Goal: Find contact information: Find contact information

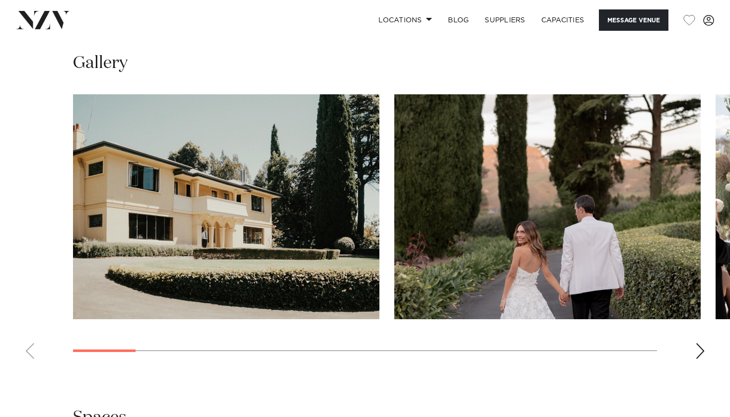
scroll to position [899, 0]
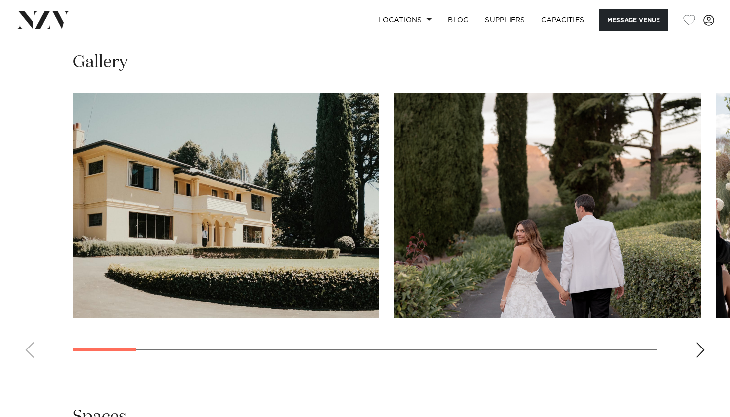
click at [703, 342] on div "Next slide" at bounding box center [700, 350] width 10 height 16
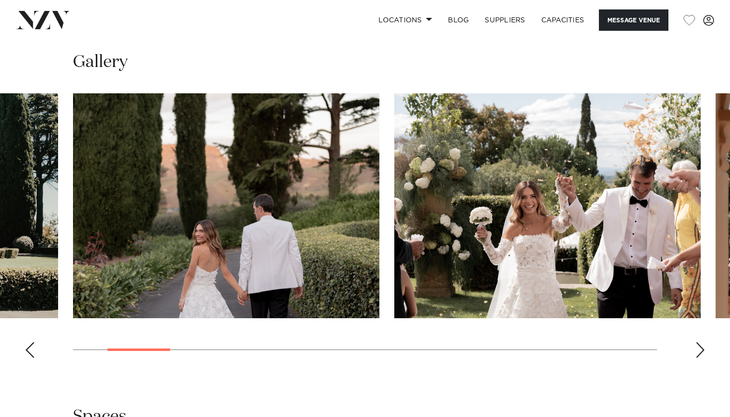
click at [703, 342] on div "Next slide" at bounding box center [700, 350] width 10 height 16
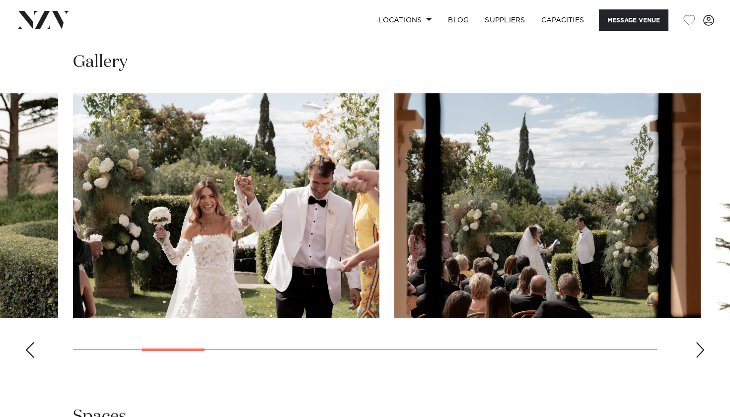
click at [703, 342] on div "Next slide" at bounding box center [700, 350] width 10 height 16
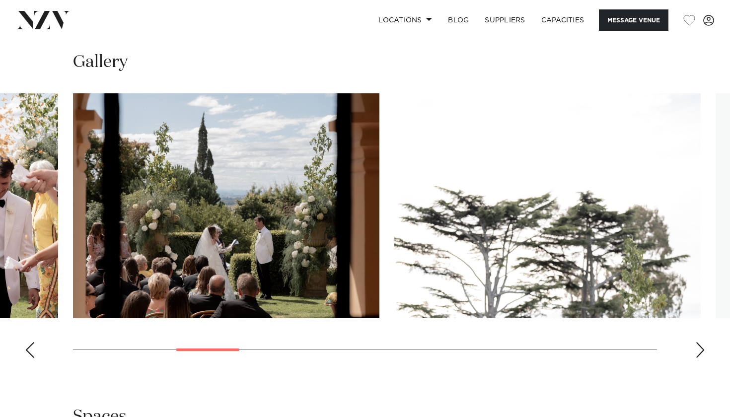
click at [703, 342] on div "Next slide" at bounding box center [700, 350] width 10 height 16
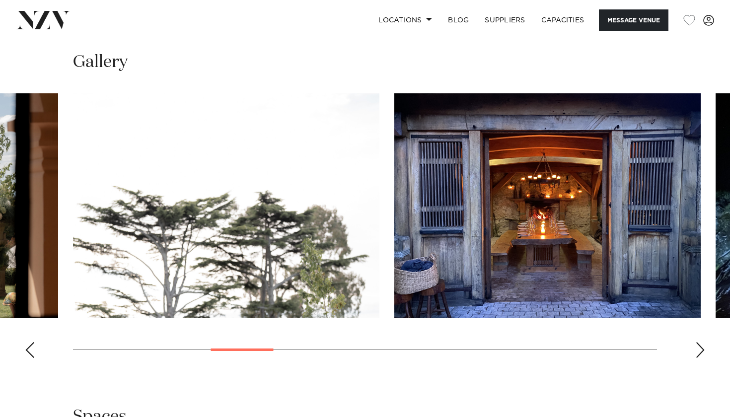
click at [703, 342] on div "Next slide" at bounding box center [700, 350] width 10 height 16
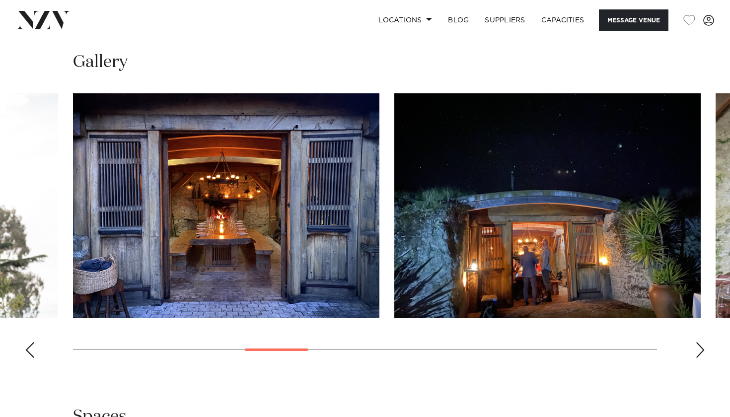
click at [703, 342] on div "Next slide" at bounding box center [700, 350] width 10 height 16
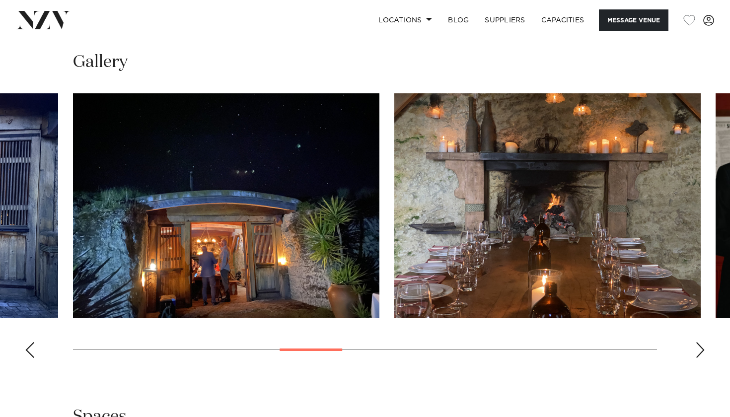
click at [703, 342] on div "Next slide" at bounding box center [700, 350] width 10 height 16
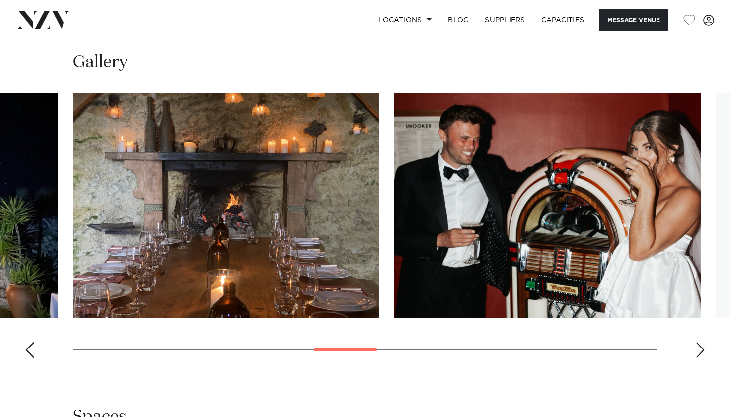
click at [703, 342] on div "Next slide" at bounding box center [700, 350] width 10 height 16
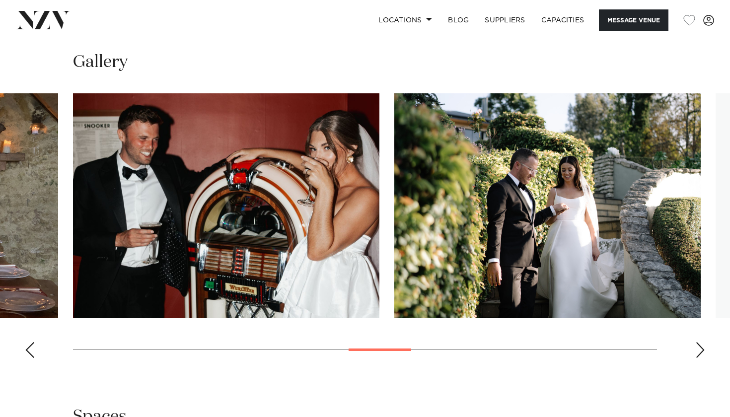
click at [703, 342] on div "Next slide" at bounding box center [700, 350] width 10 height 16
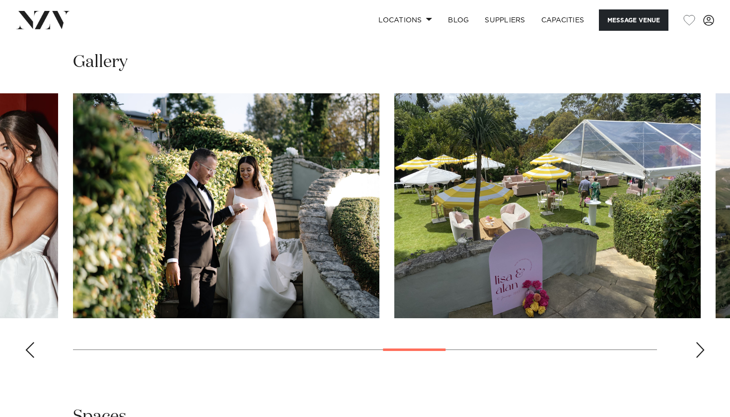
click at [703, 342] on div "Next slide" at bounding box center [700, 350] width 10 height 16
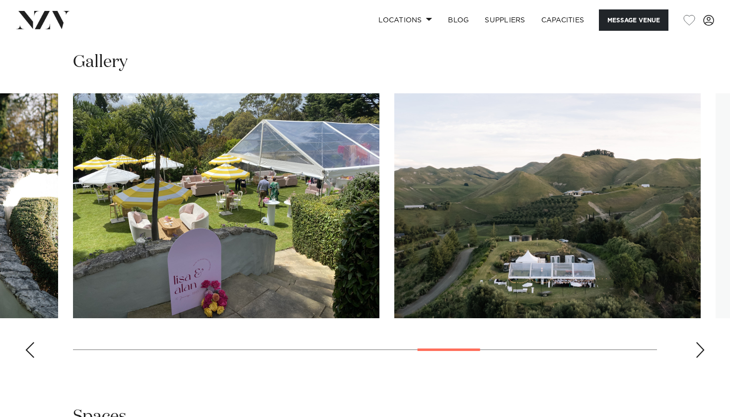
click at [703, 342] on div "Next slide" at bounding box center [700, 350] width 10 height 16
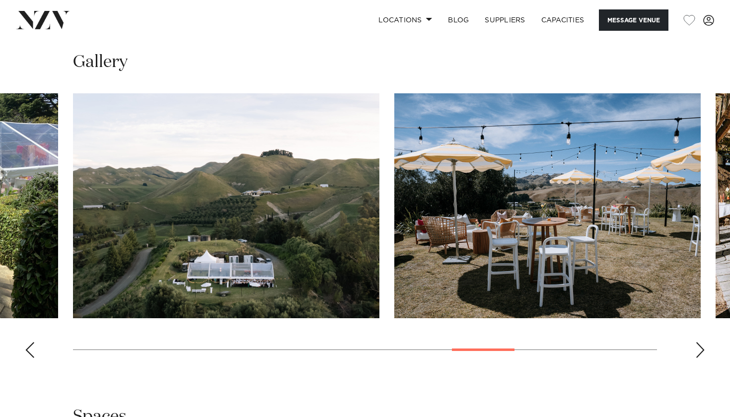
click at [703, 342] on div "Next slide" at bounding box center [700, 350] width 10 height 16
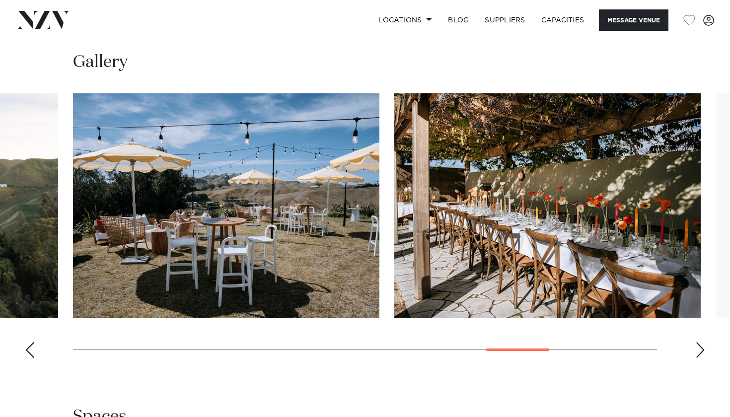
click at [703, 342] on div "Next slide" at bounding box center [700, 350] width 10 height 16
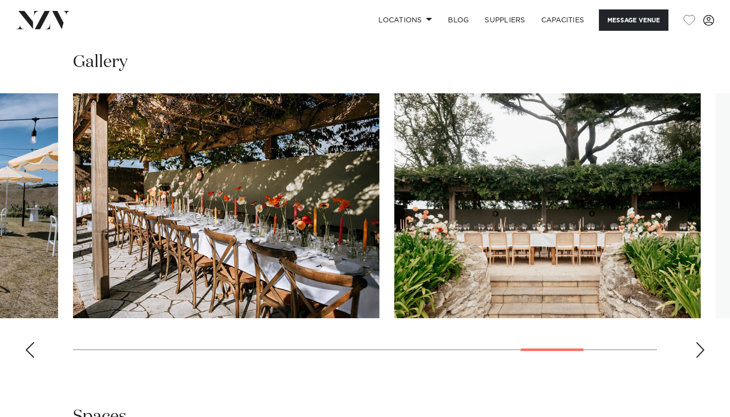
click at [703, 342] on div "Next slide" at bounding box center [700, 350] width 10 height 16
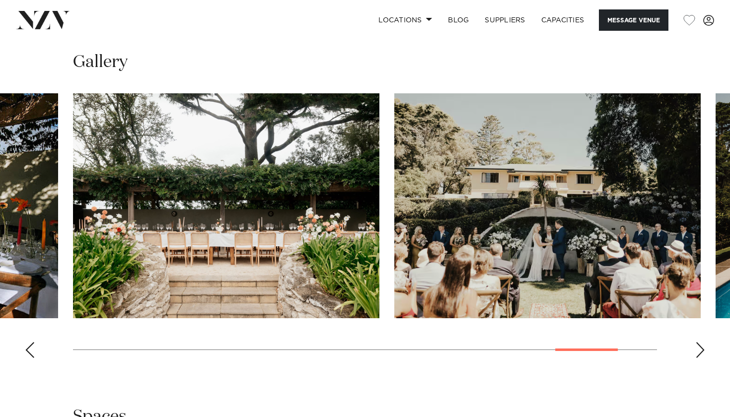
click at [703, 342] on div "Next slide" at bounding box center [700, 350] width 10 height 16
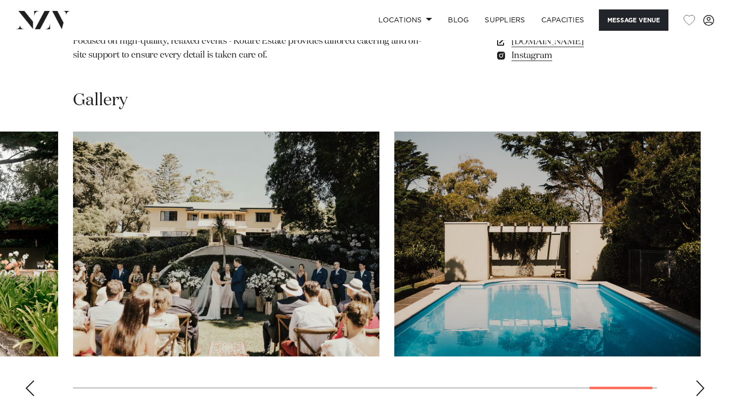
scroll to position [862, 0]
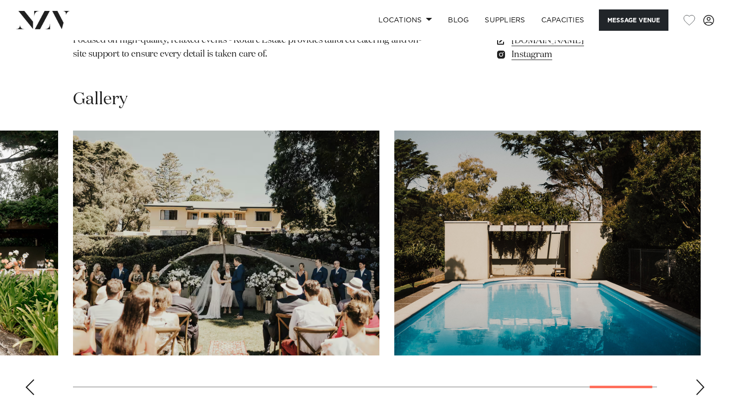
click at [695, 353] on swiper-container at bounding box center [365, 267] width 730 height 273
click at [703, 380] on div "Next slide" at bounding box center [700, 388] width 10 height 16
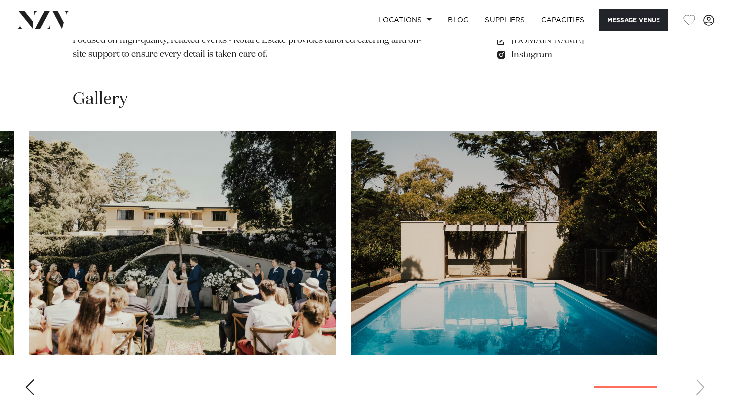
click at [703, 356] on swiper-container at bounding box center [365, 267] width 730 height 273
click at [27, 380] on div "Previous slide" at bounding box center [30, 388] width 10 height 16
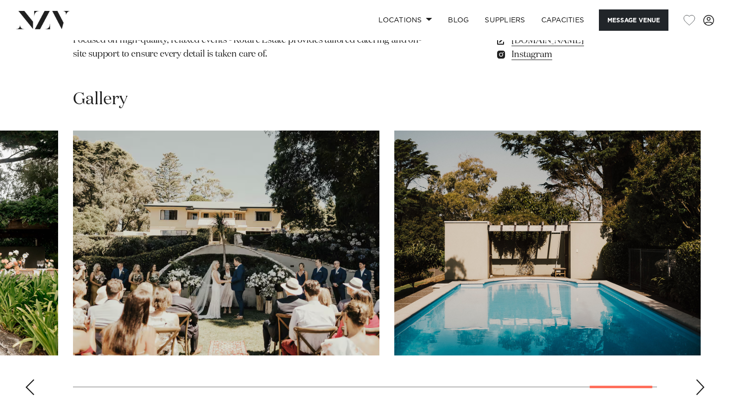
click at [27, 380] on div "Previous slide" at bounding box center [30, 388] width 10 height 16
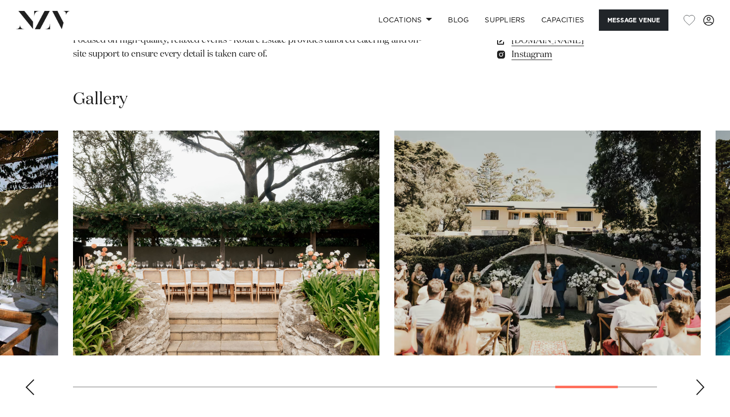
click at [27, 380] on div "Previous slide" at bounding box center [30, 388] width 10 height 16
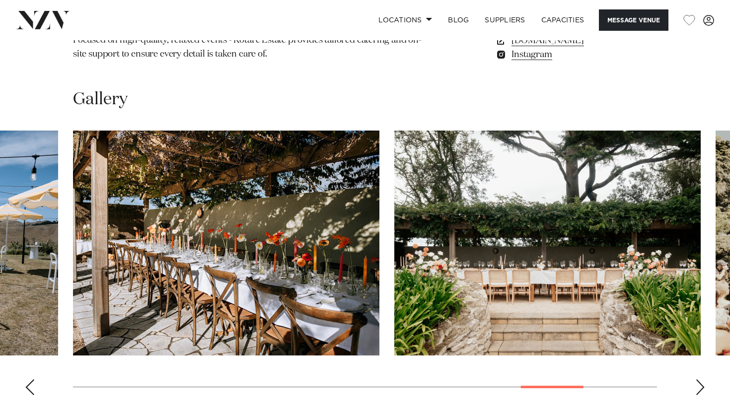
click at [27, 380] on div "Previous slide" at bounding box center [30, 388] width 10 height 16
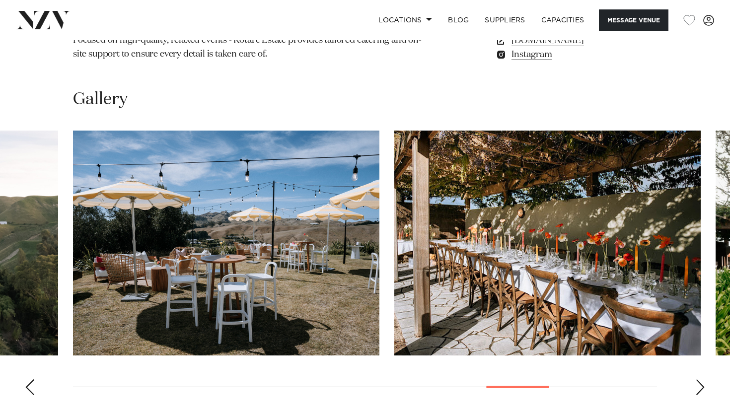
click at [27, 380] on div "Previous slide" at bounding box center [30, 388] width 10 height 16
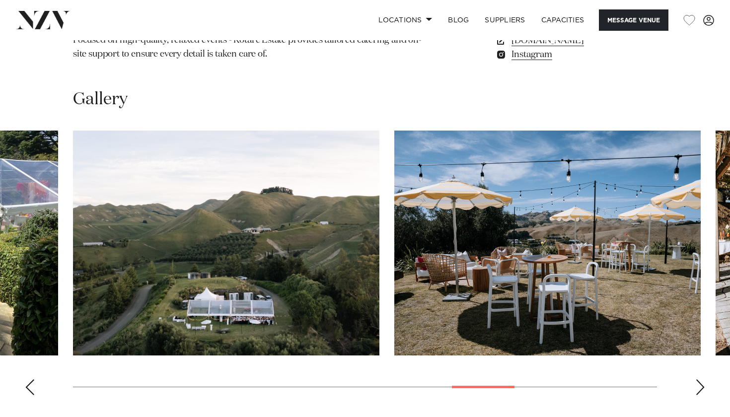
click at [27, 380] on div "Previous slide" at bounding box center [30, 388] width 10 height 16
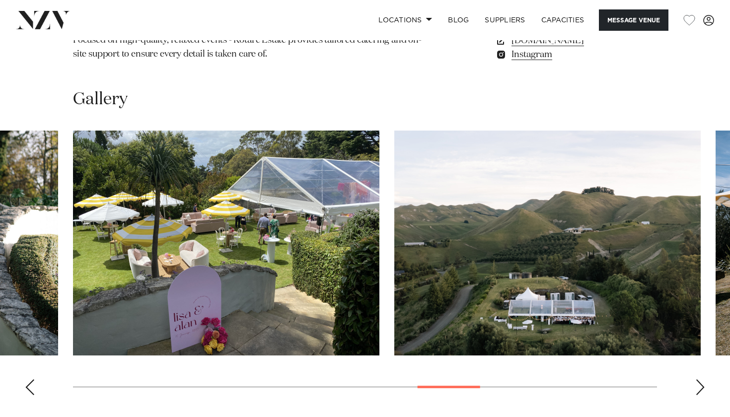
click at [27, 380] on div "Previous slide" at bounding box center [30, 388] width 10 height 16
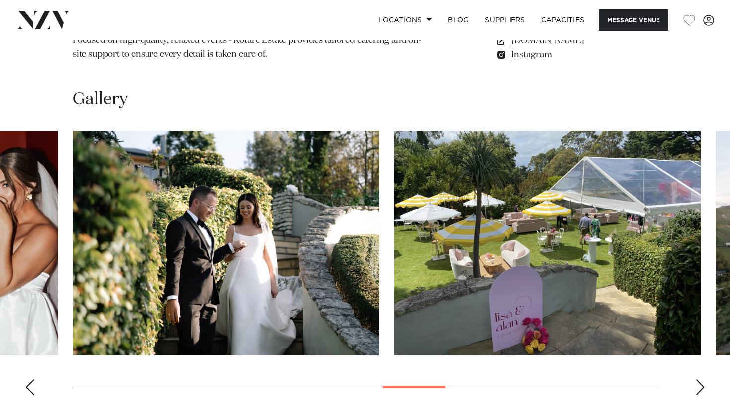
click at [27, 380] on div "Previous slide" at bounding box center [30, 388] width 10 height 16
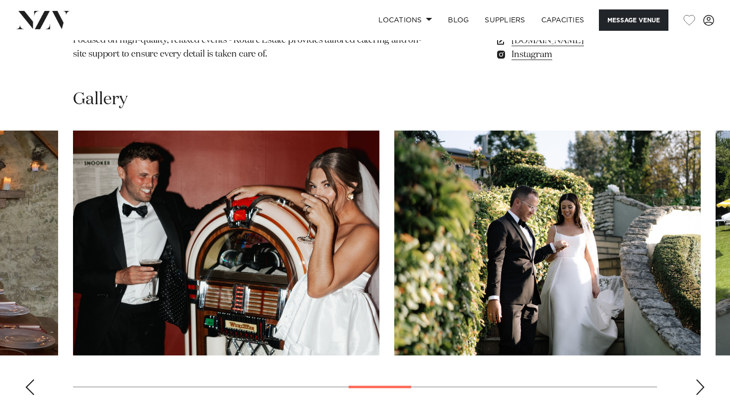
click at [27, 380] on div "Previous slide" at bounding box center [30, 388] width 10 height 16
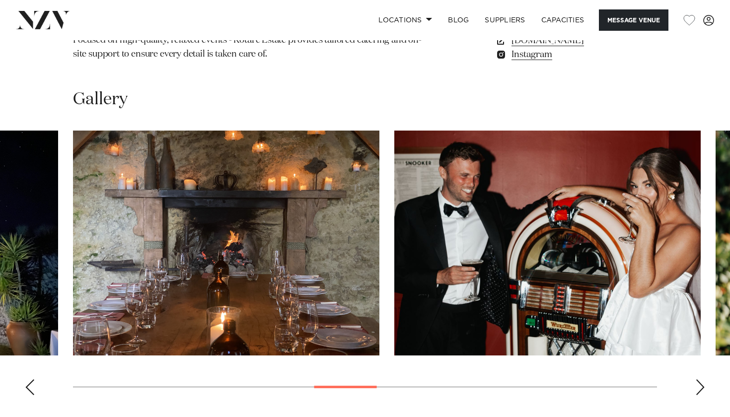
click at [27, 380] on div "Previous slide" at bounding box center [30, 388] width 10 height 16
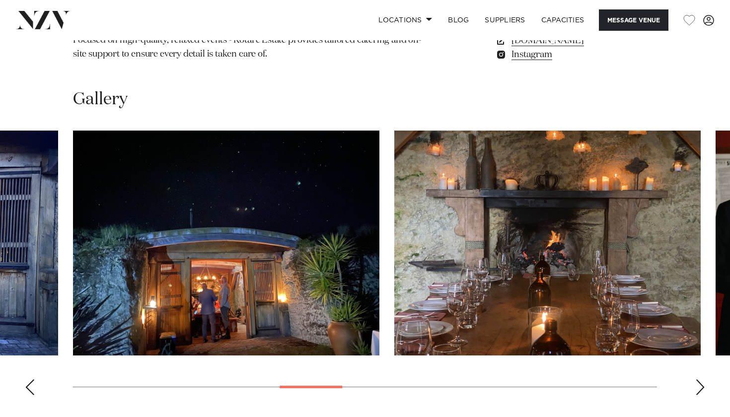
click at [27, 380] on div "Previous slide" at bounding box center [30, 388] width 10 height 16
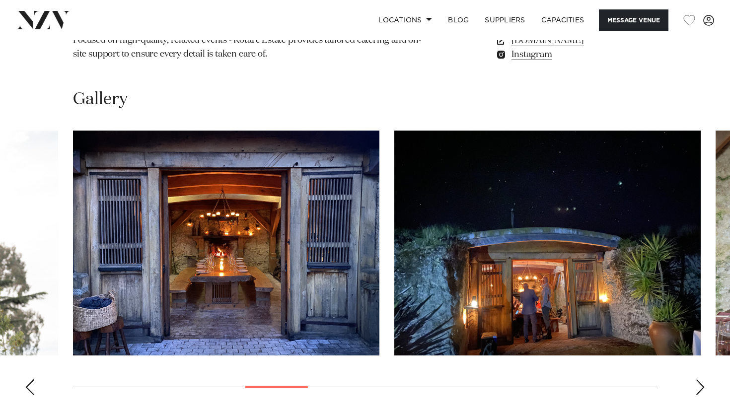
click at [27, 380] on div "Previous slide" at bounding box center [30, 388] width 10 height 16
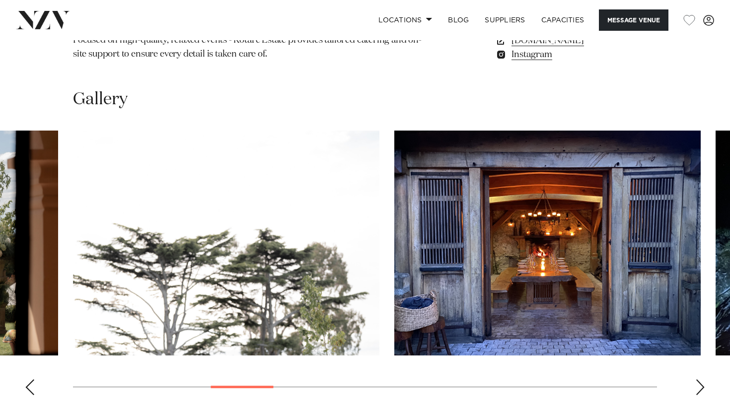
click at [27, 380] on div "Previous slide" at bounding box center [30, 388] width 10 height 16
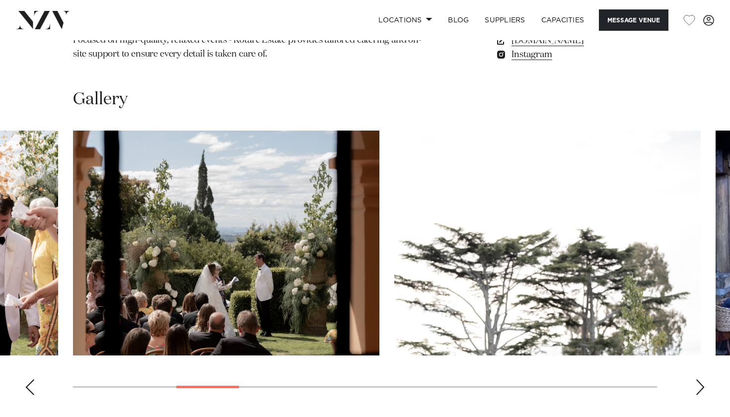
click at [27, 380] on div "Previous slide" at bounding box center [30, 388] width 10 height 16
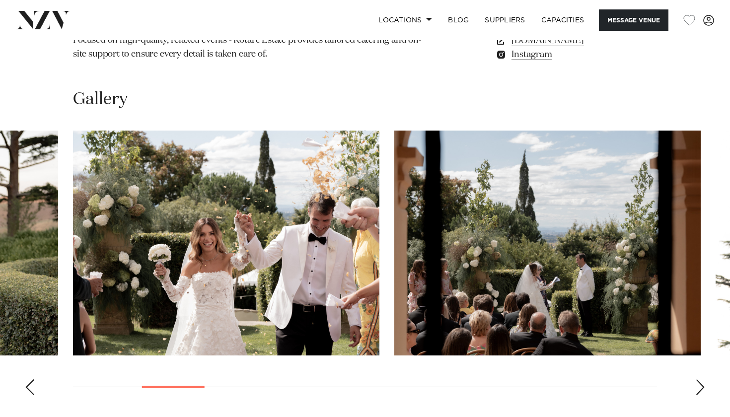
click at [27, 380] on div "Previous slide" at bounding box center [30, 388] width 10 height 16
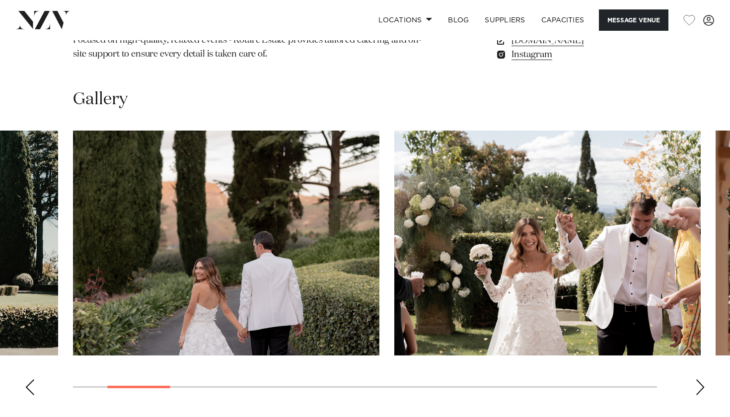
click at [27, 380] on div "Previous slide" at bounding box center [30, 388] width 10 height 16
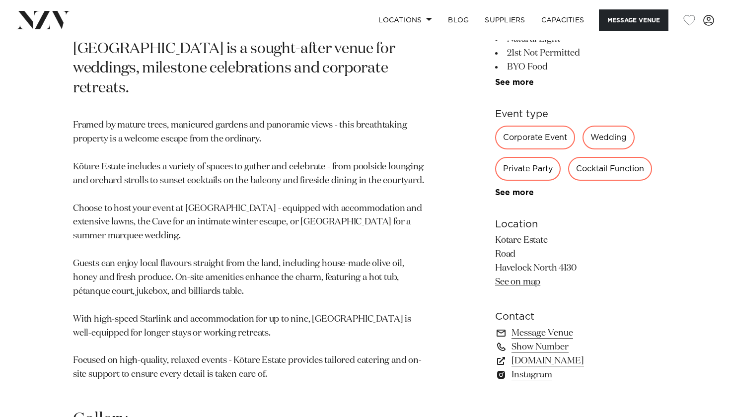
scroll to position [544, 0]
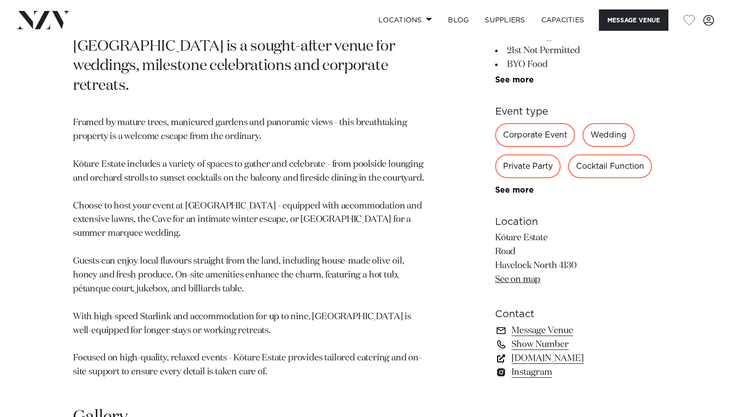
click at [576, 352] on link "[DOMAIN_NAME]" at bounding box center [576, 359] width 162 height 14
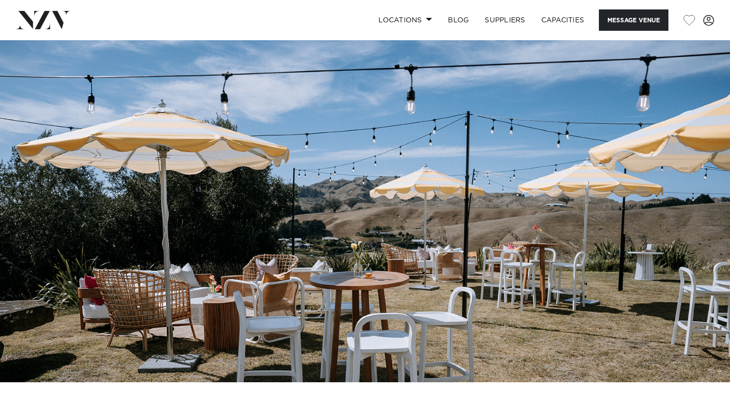
scroll to position [0, 0]
